Goal: Task Accomplishment & Management: Use online tool/utility

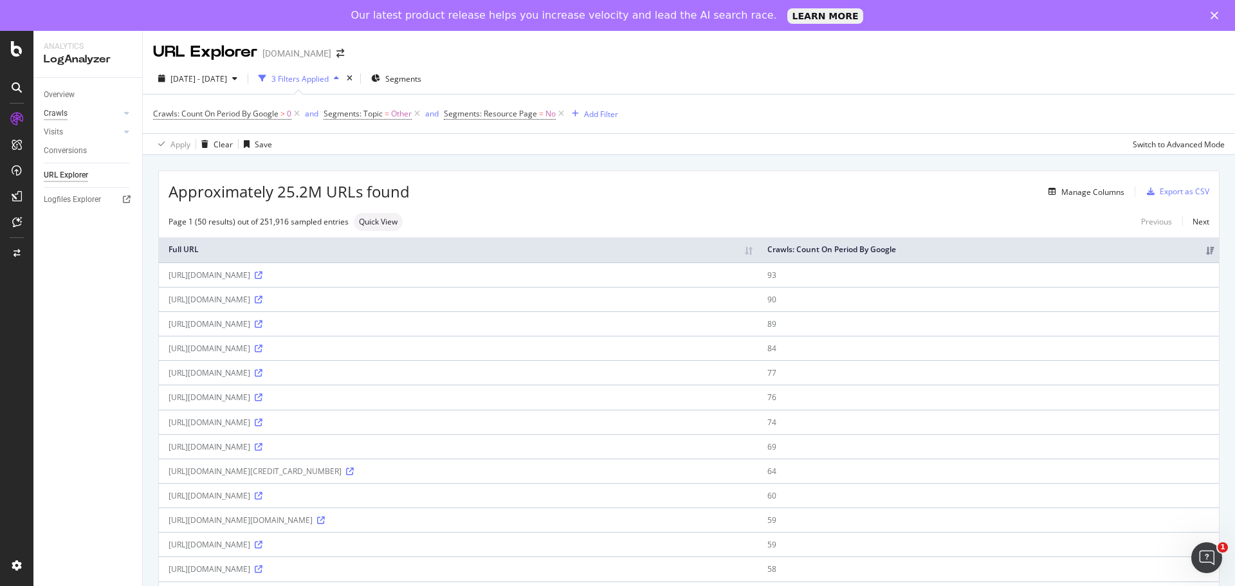
click at [60, 115] on div "Crawls" at bounding box center [56, 114] width 24 height 14
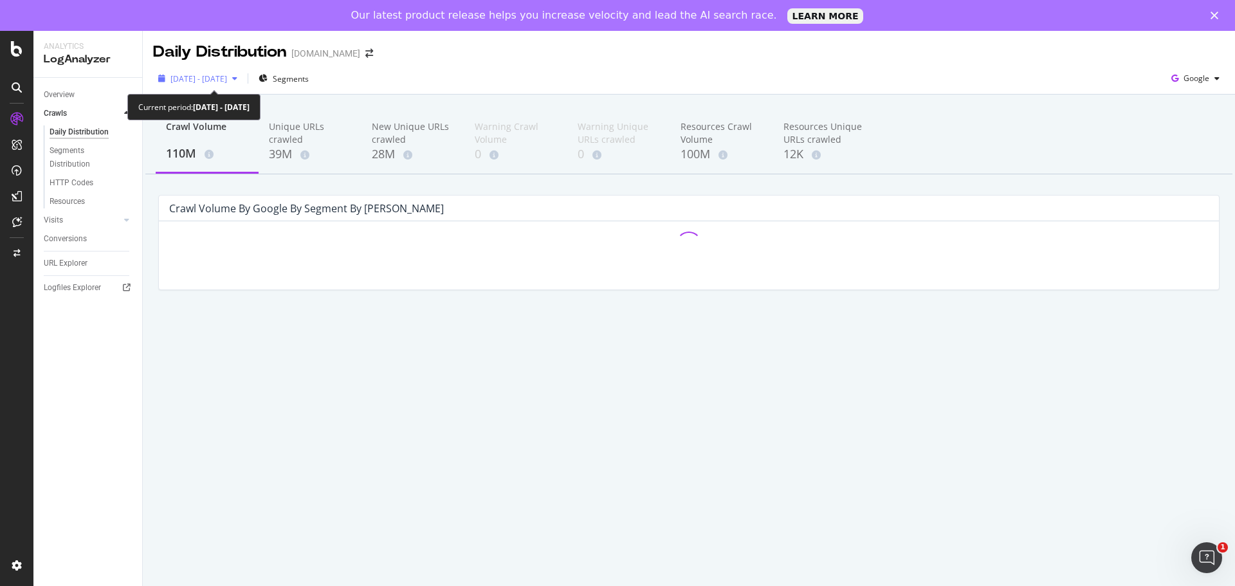
click at [227, 76] on span "[DATE] - [DATE]" at bounding box center [198, 78] width 57 height 11
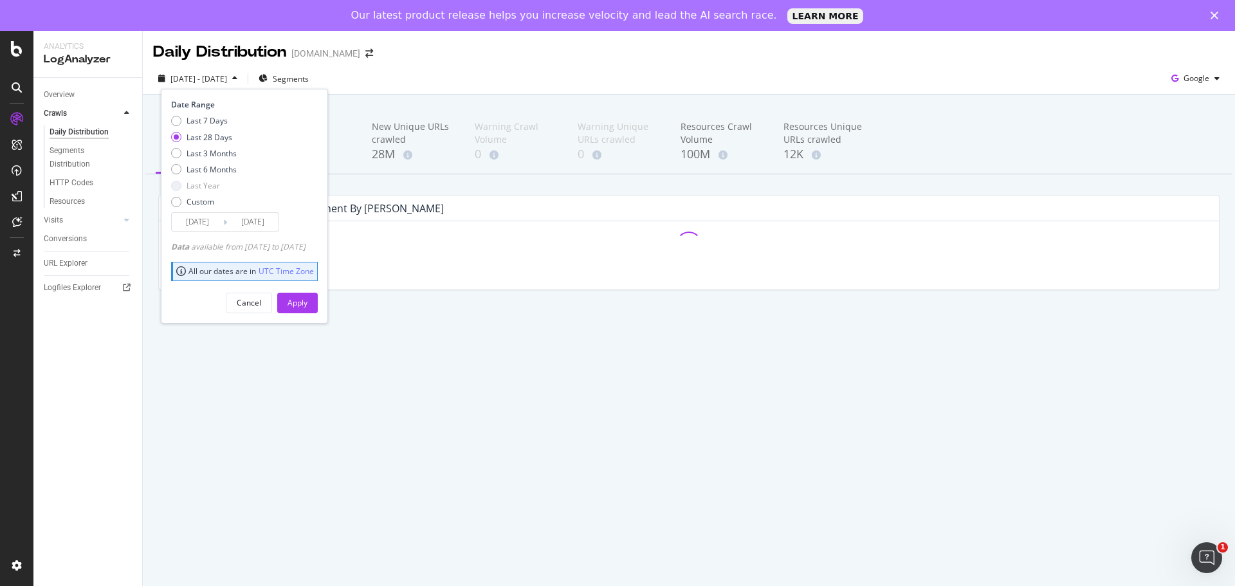
click at [266, 228] on input "[DATE]" at bounding box center [252, 222] width 51 height 18
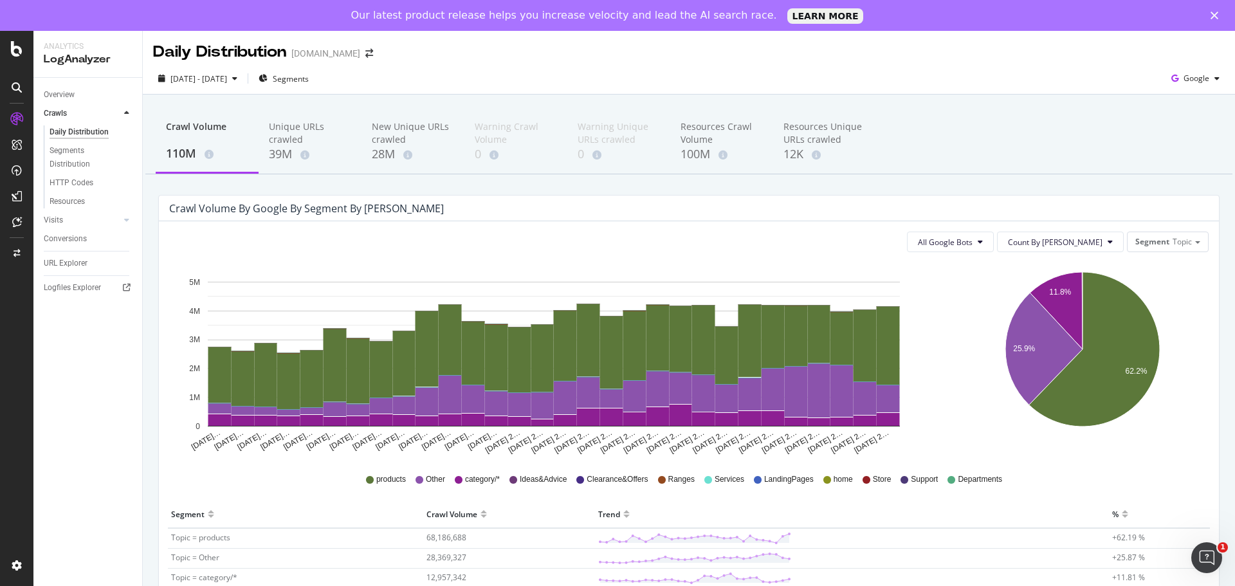
click at [651, 81] on div "[DATE] - [DATE] Segments Google" at bounding box center [689, 81] width 1092 height 26
click at [1127, 251] on div "Segment Topic" at bounding box center [1168, 242] width 82 height 21
click at [1135, 240] on span "Segment" at bounding box center [1152, 241] width 34 height 11
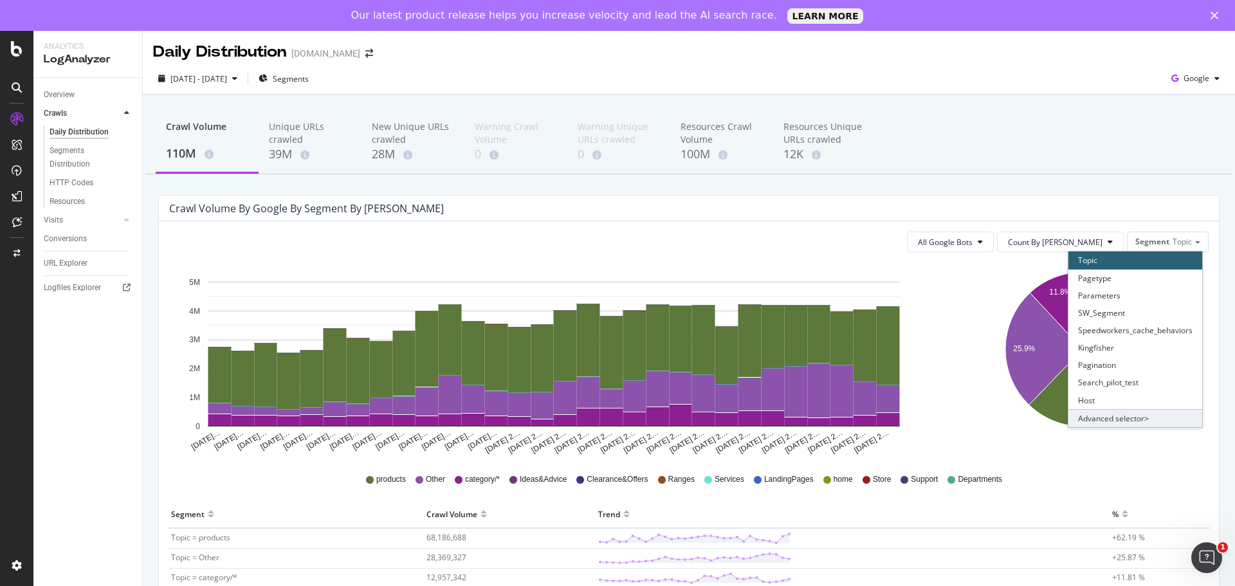
click at [1117, 421] on div "Advanced selector >" at bounding box center [1135, 418] width 134 height 18
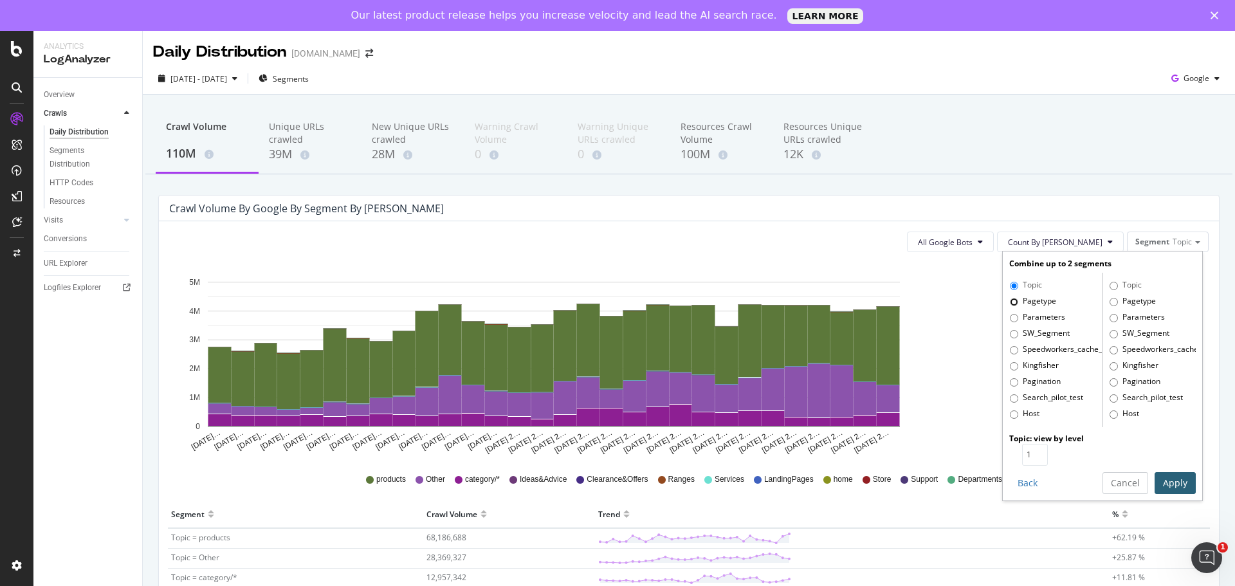
click at [1010, 302] on input "Pagetype" at bounding box center [1014, 302] width 8 height 8
radio input "true"
radio input "false"
type input "2"
click at [1027, 451] on input "2" at bounding box center [1035, 455] width 26 height 22
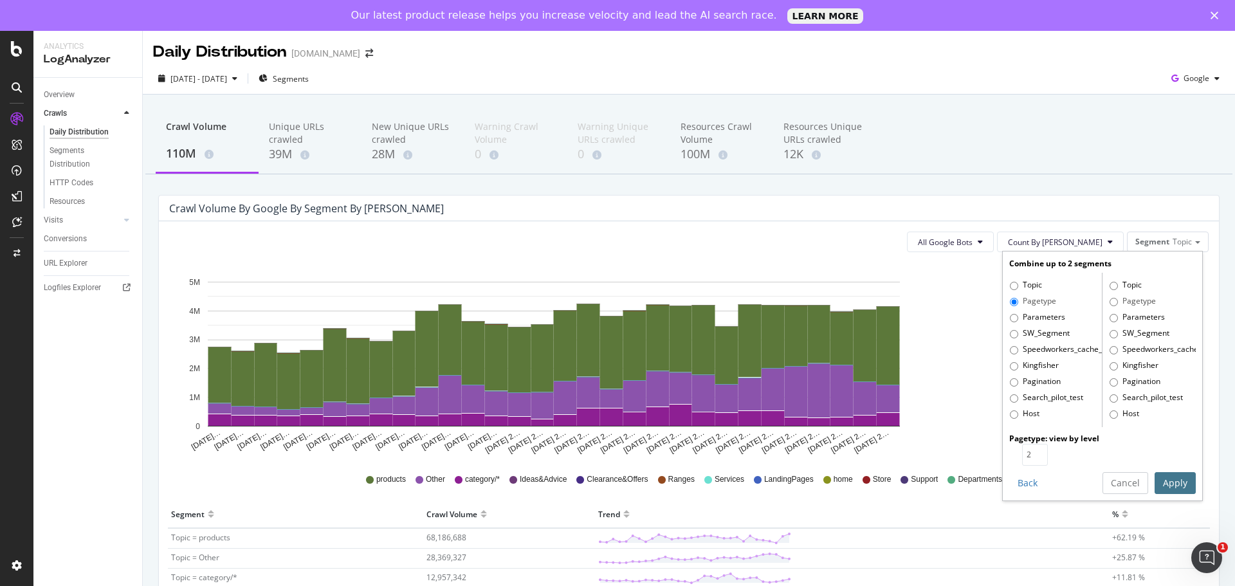
click at [1182, 487] on button "Apply" at bounding box center [1175, 483] width 41 height 22
